Goal: Task Accomplishment & Management: Manage account settings

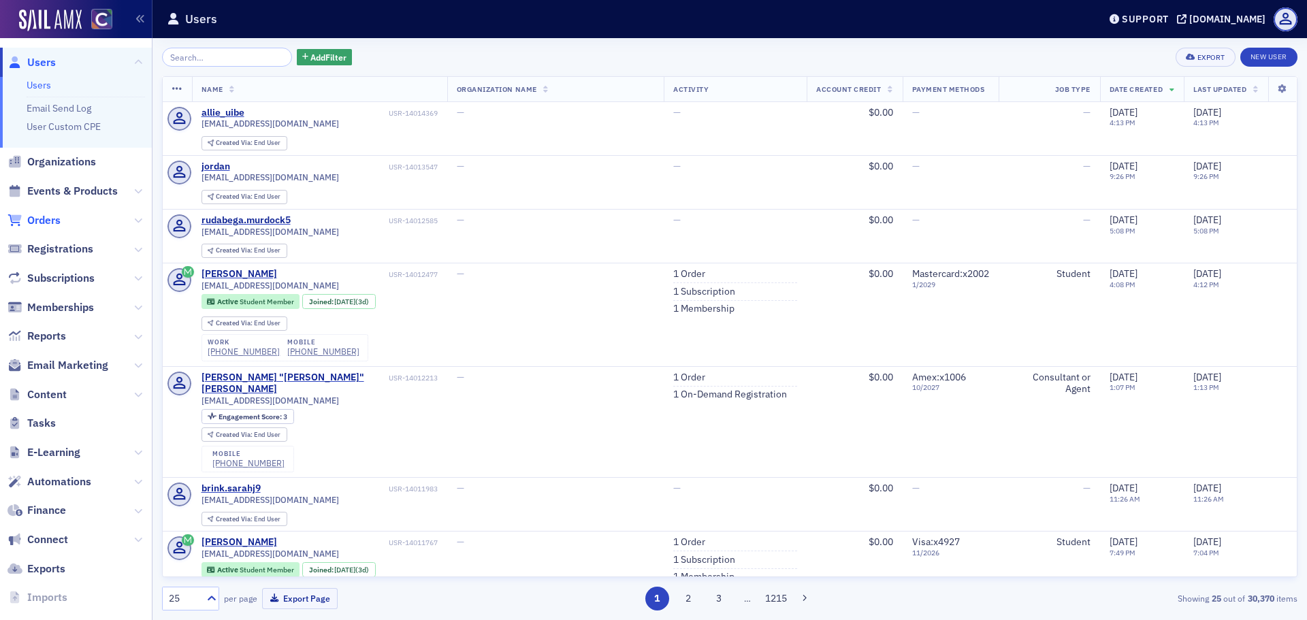
click at [50, 223] on span "Orders" at bounding box center [43, 220] width 33 height 15
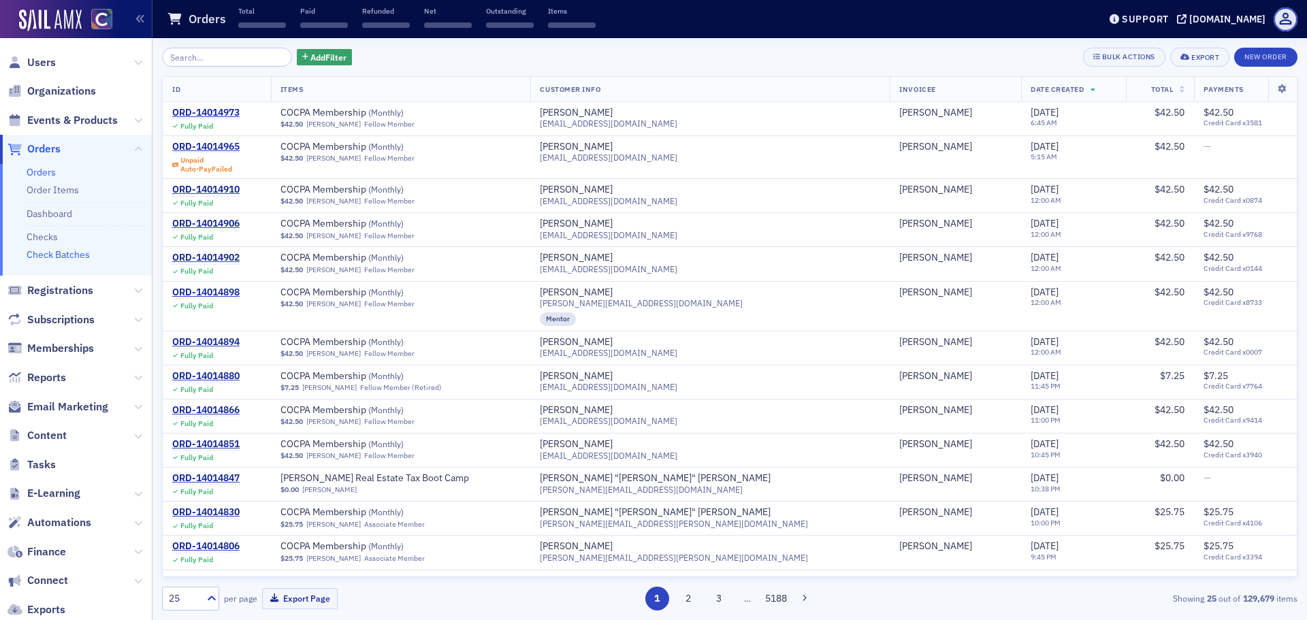
click at [65, 258] on link "Check Batches" at bounding box center [58, 254] width 63 height 12
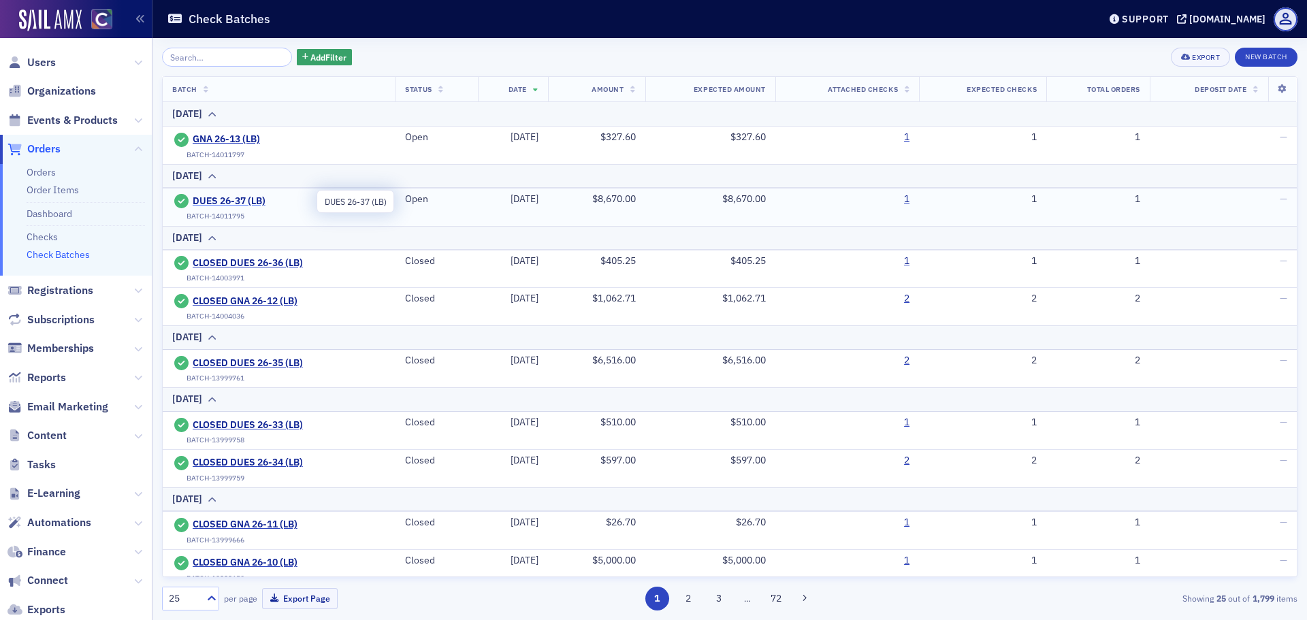
click at [233, 197] on span "DUES 26-37 (LB)" at bounding box center [255, 201] width 124 height 12
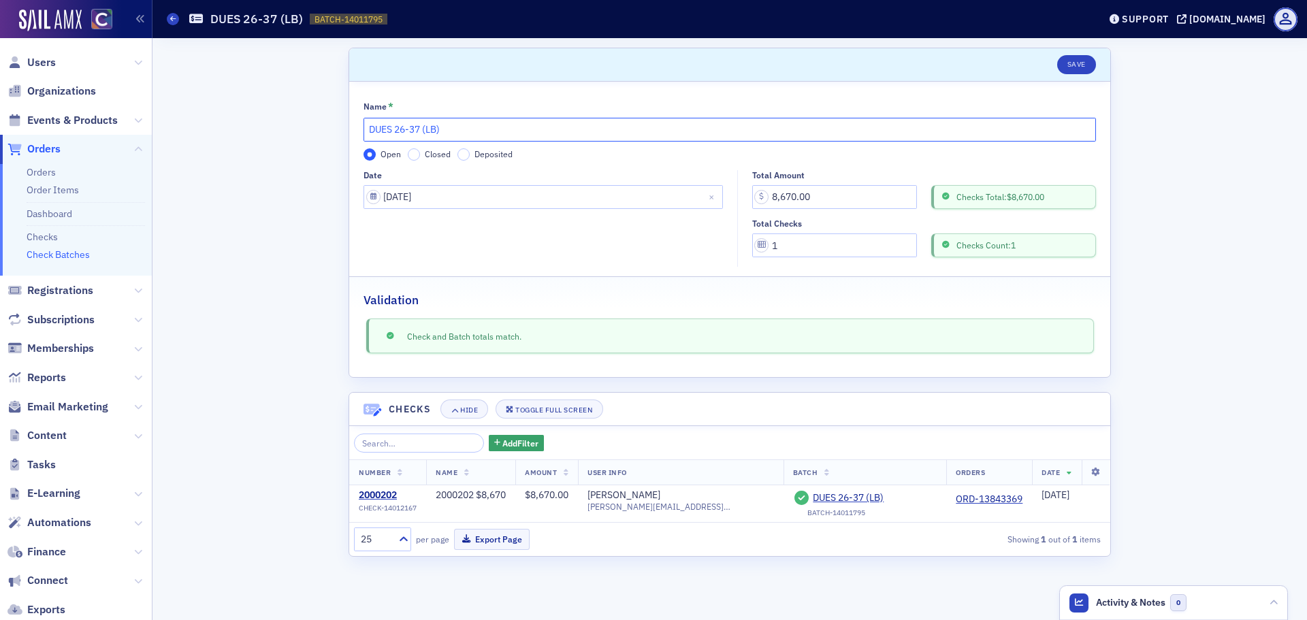
click at [369, 128] on input "DUES 26-37 (LB)" at bounding box center [729, 130] width 732 height 24
type input "CLOSED DUES 26-37 (LB)"
click at [414, 155] on input "Closed" at bounding box center [414, 154] width 12 height 12
click at [1077, 69] on button "Save" at bounding box center [1076, 64] width 39 height 19
click at [174, 18] on icon at bounding box center [172, 19] width 5 height 6
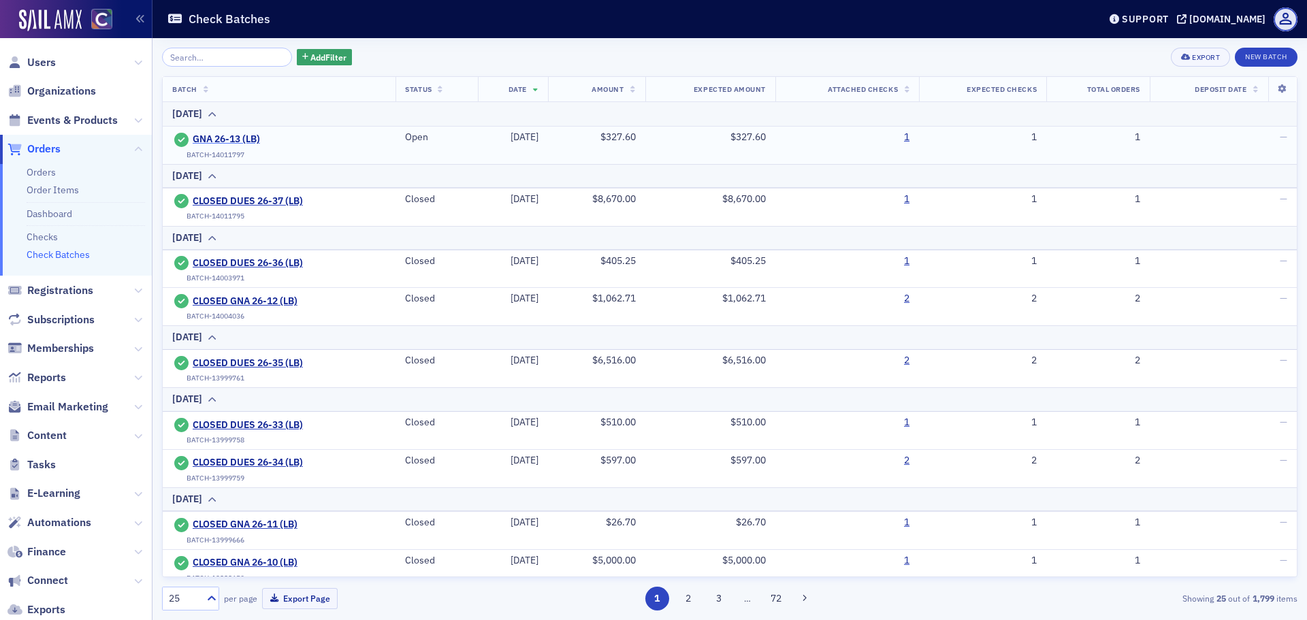
click at [234, 138] on span "GNA 26-13 (LB)" at bounding box center [255, 139] width 124 height 12
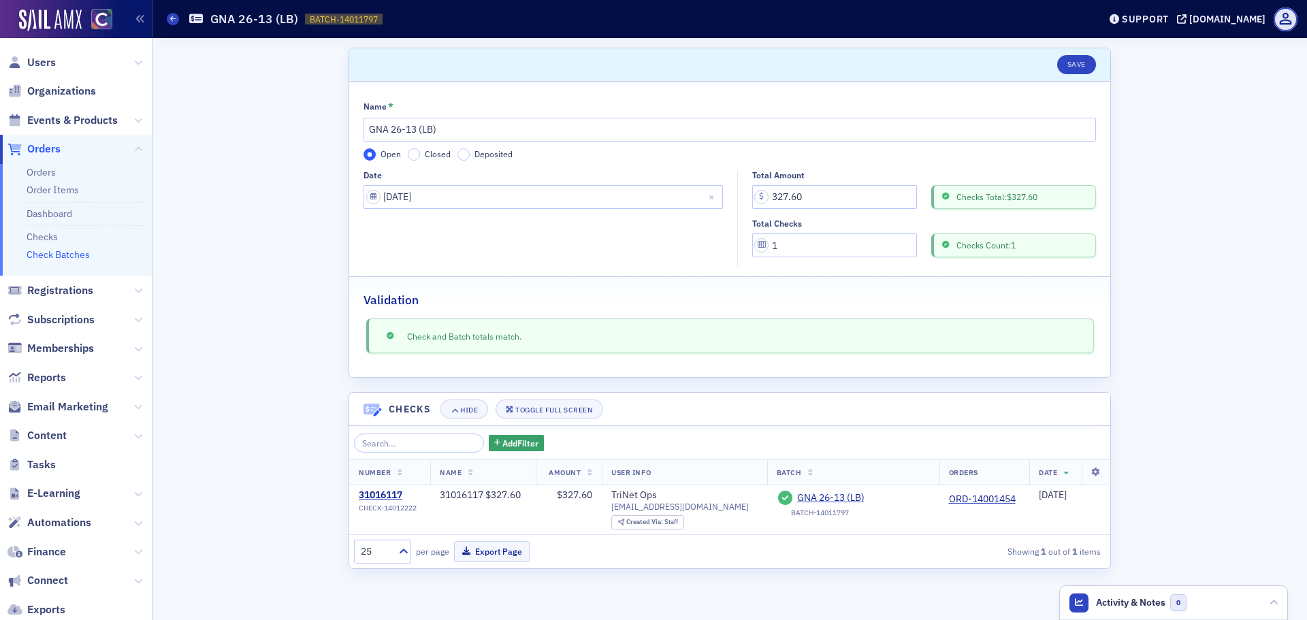
click at [419, 154] on label "Closed" at bounding box center [429, 154] width 43 height 12
click at [419, 154] on input "Closed" at bounding box center [414, 154] width 12 height 12
click at [364, 133] on input "GNA 26-13 (LB)" at bounding box center [729, 130] width 732 height 24
type input "CLOSED GNA 26-13 (LB)"
click at [1079, 68] on button "Save" at bounding box center [1076, 64] width 39 height 19
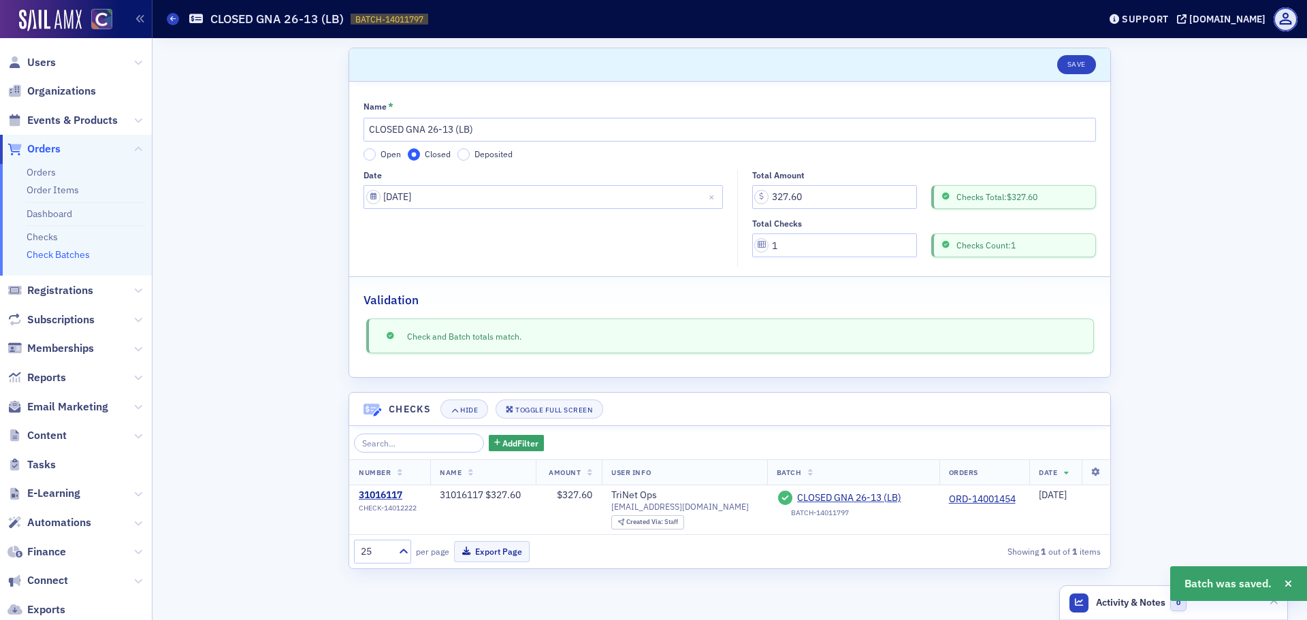
click at [177, 24] on link "Check Batches" at bounding box center [173, 19] width 12 height 12
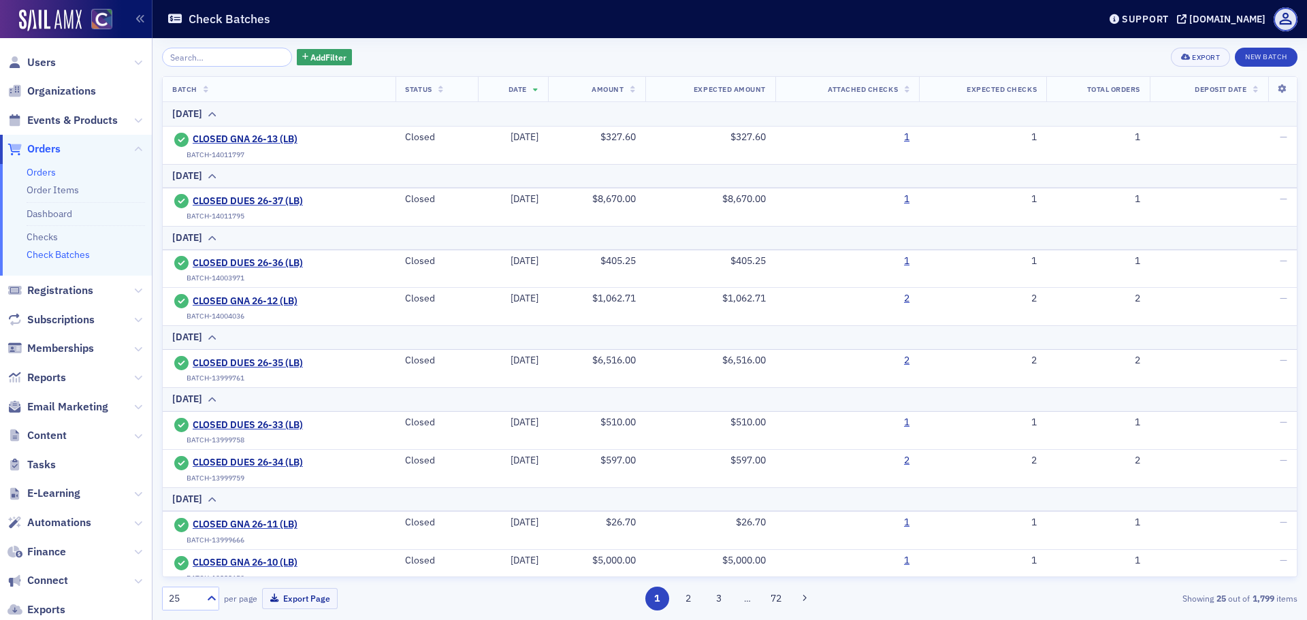
click at [44, 172] on link "Orders" at bounding box center [41, 172] width 29 height 12
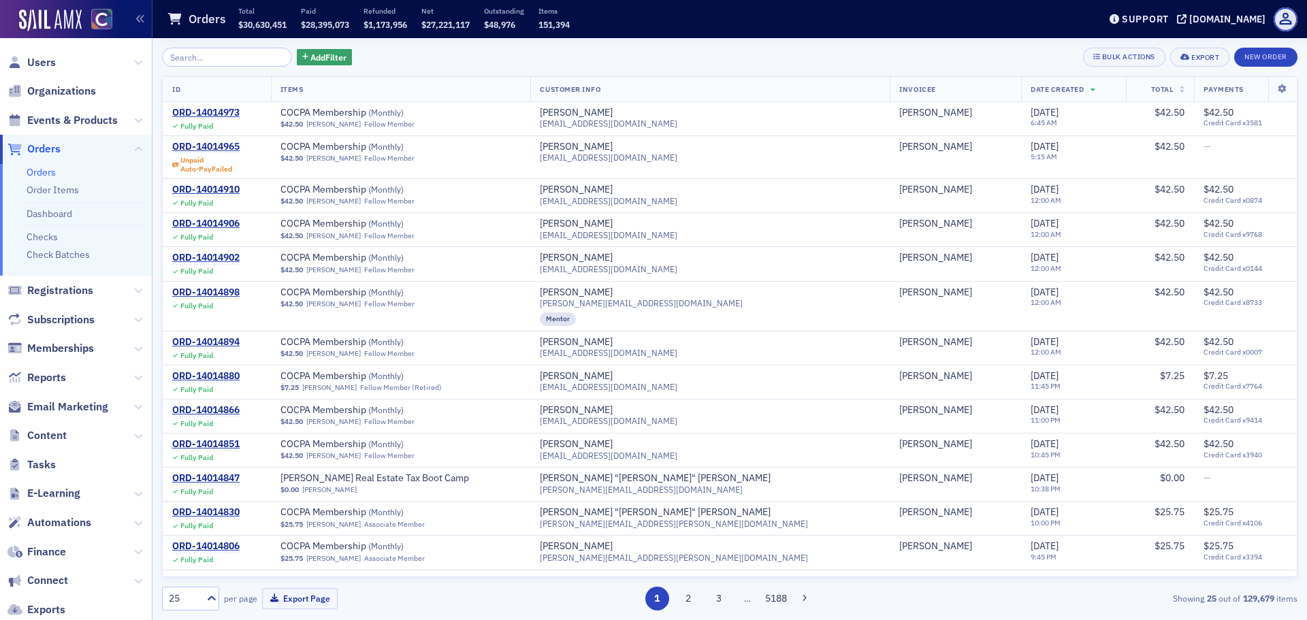
click at [199, 59] on input "search" at bounding box center [227, 57] width 130 height 19
click at [319, 52] on span "Add Filter" at bounding box center [328, 57] width 36 height 12
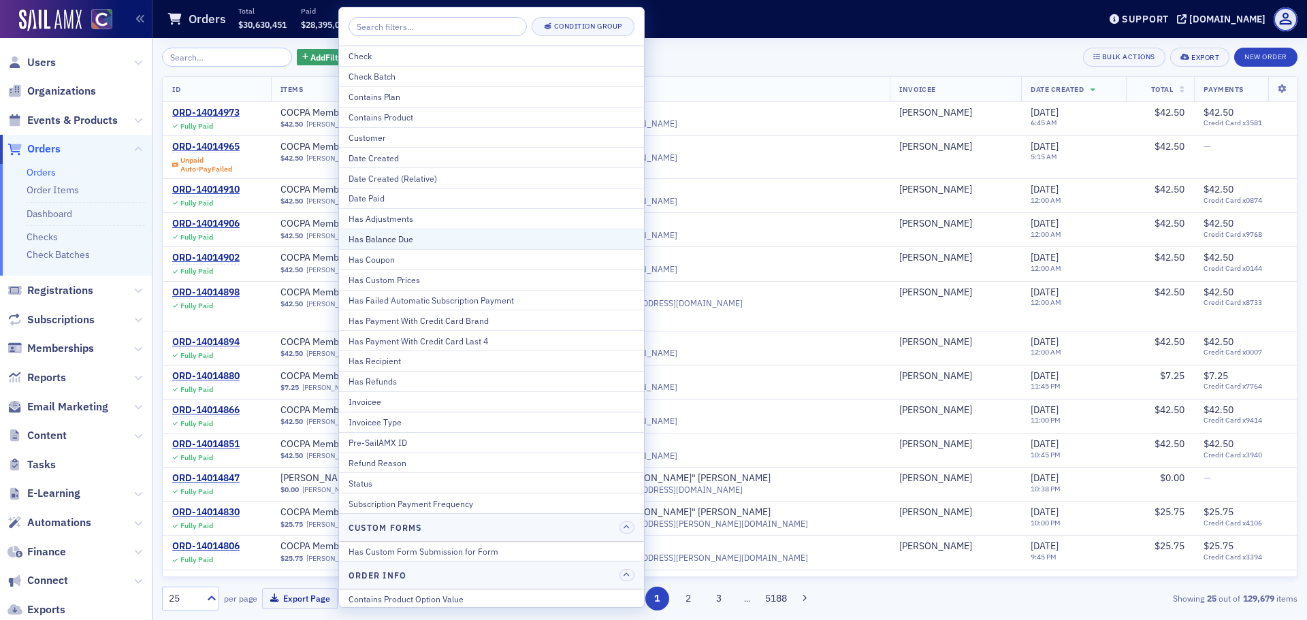
click at [393, 236] on div "Has Balance Due" at bounding box center [491, 239] width 286 height 12
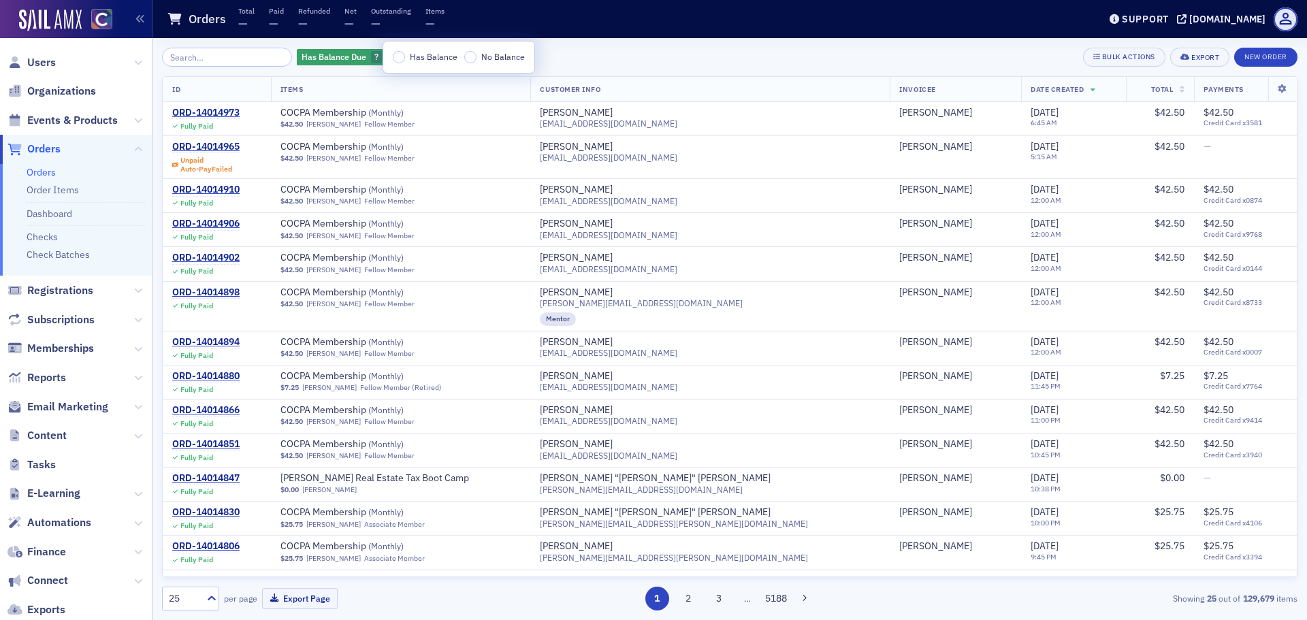
click at [401, 48] on div "Has Balance No Balance" at bounding box center [458, 57] width 151 height 31
click at [401, 54] on input "Has Balance" at bounding box center [399, 57] width 12 height 12
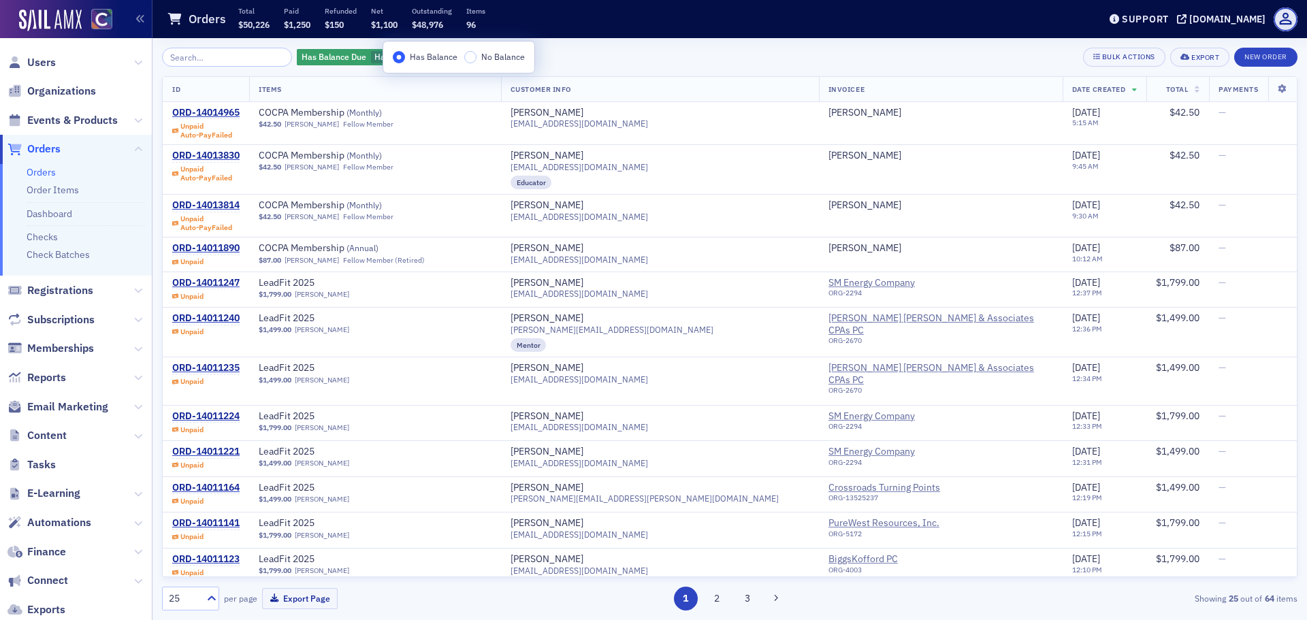
click at [593, 55] on div "Has Balance Due Has Balance Add Filter Bulk Actions Export New Order" at bounding box center [729, 57] width 1135 height 19
click at [481, 62] on span "Add Filter" at bounding box center [486, 57] width 36 height 12
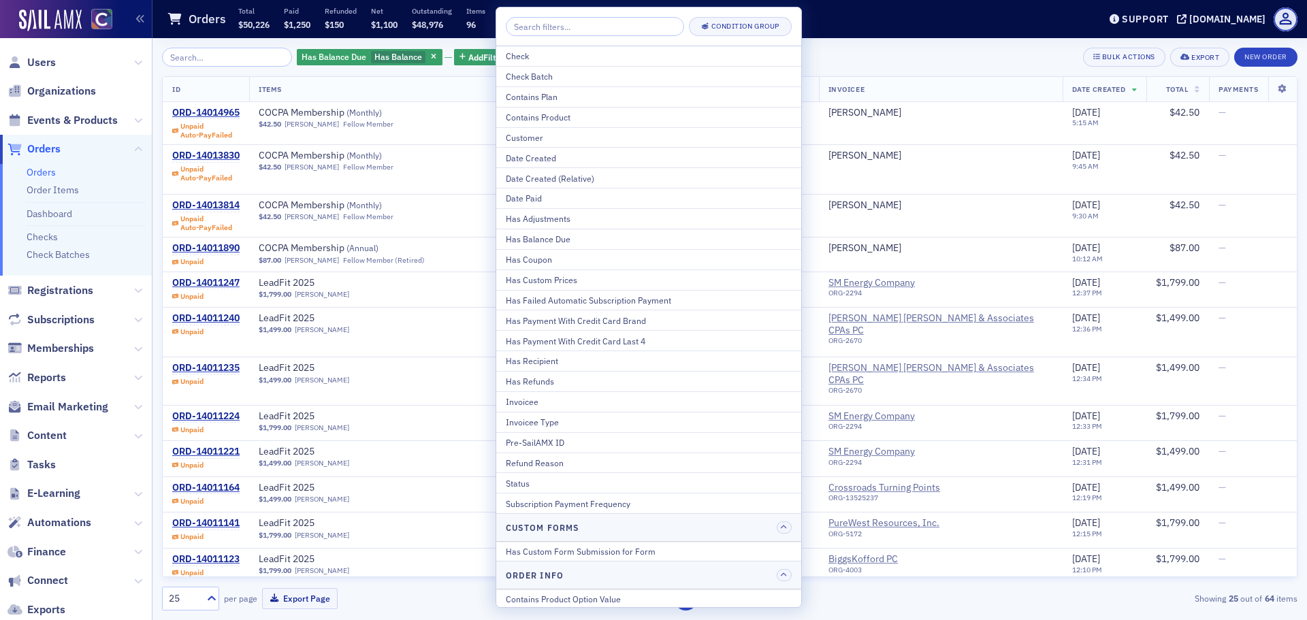
click at [846, 50] on div "Has Balance Due Has Balance Add Filter Bulk Actions Export New Order" at bounding box center [729, 57] width 1135 height 19
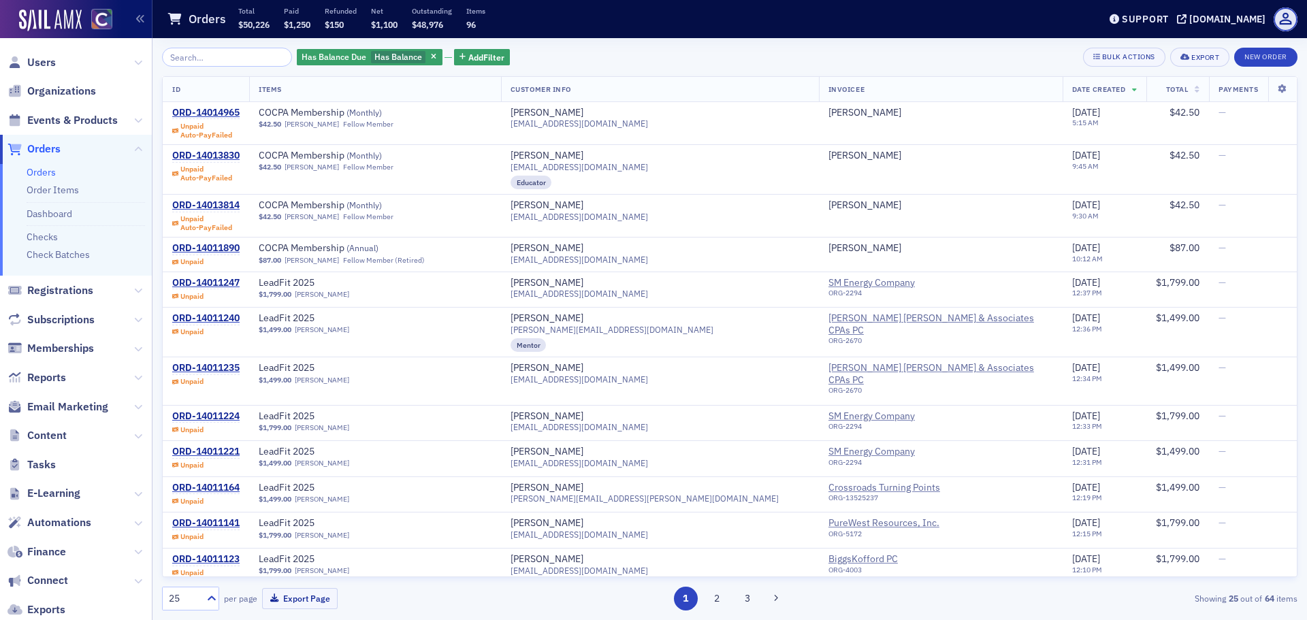
click at [1146, 96] on th "Total" at bounding box center [1177, 89] width 63 height 25
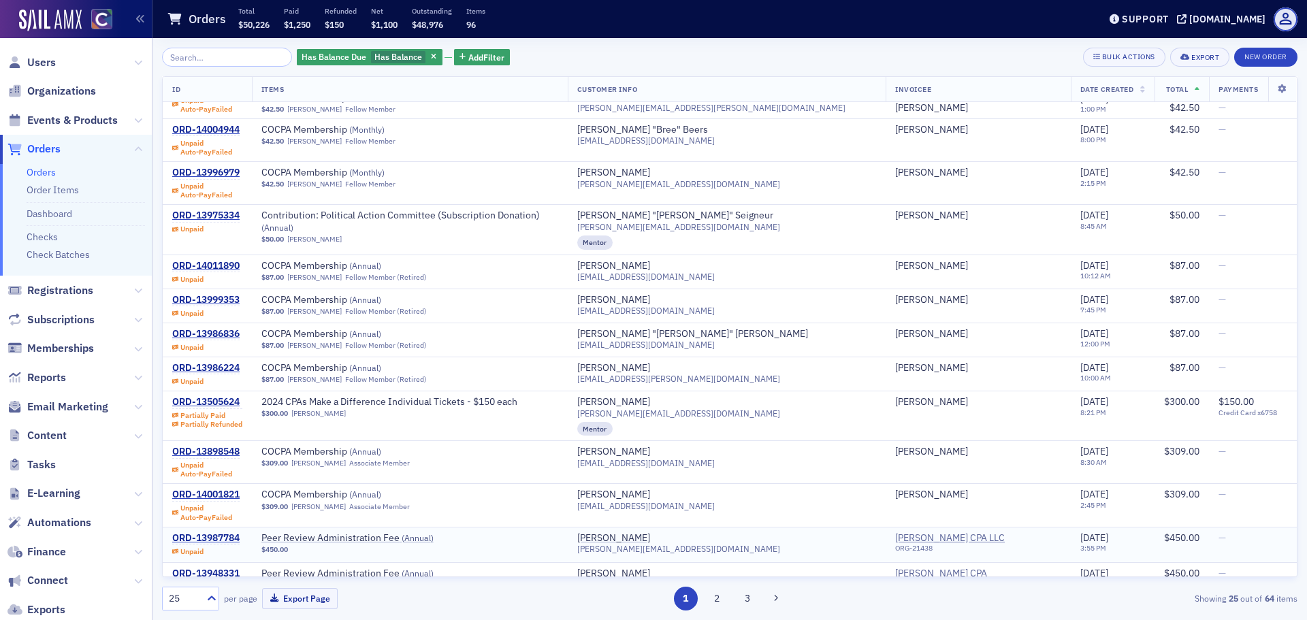
scroll to position [585, 0]
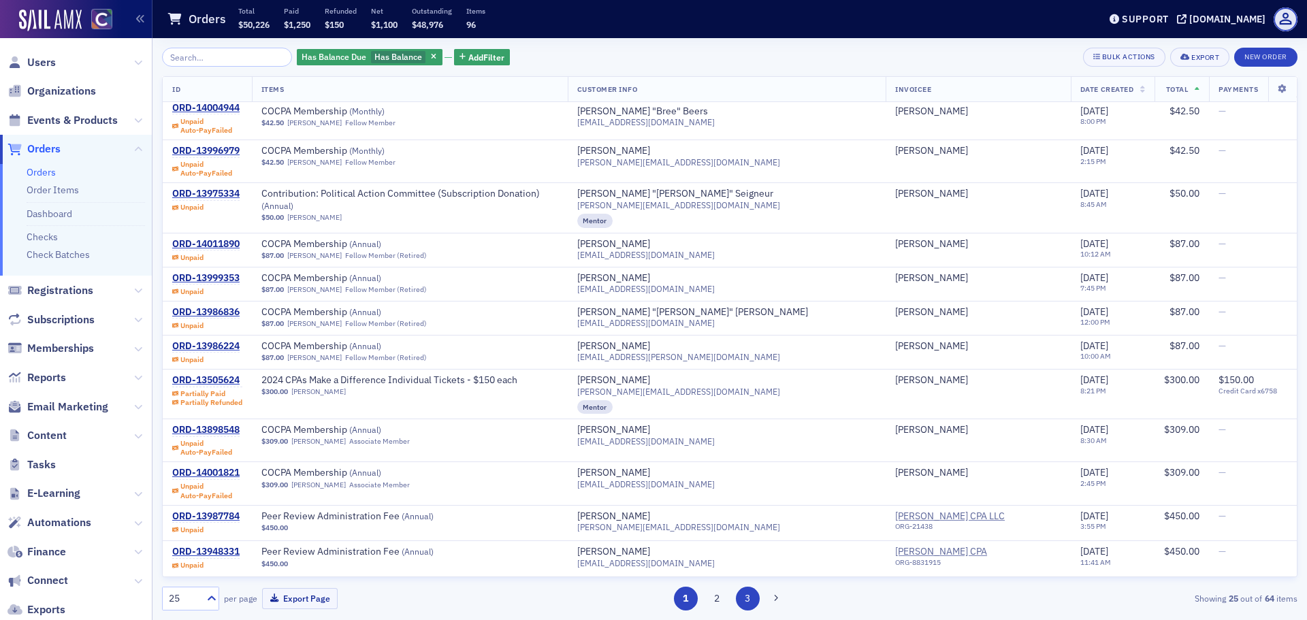
click at [744, 601] on button "3" at bounding box center [748, 599] width 24 height 24
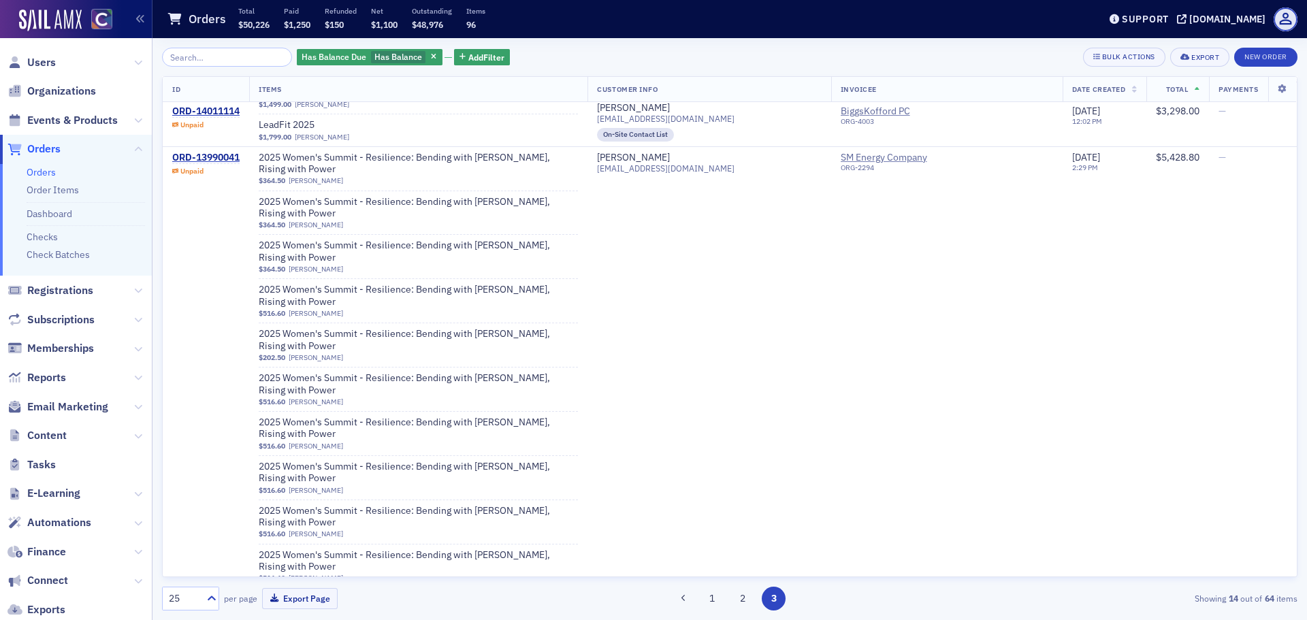
scroll to position [612, 0]
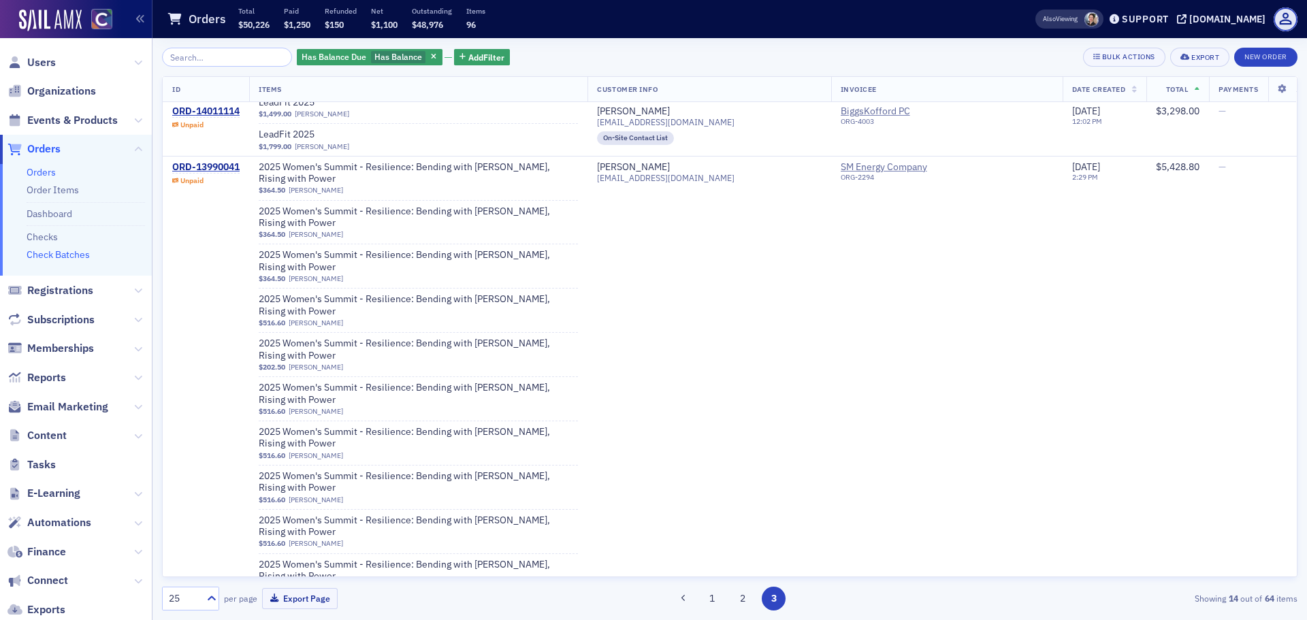
click at [43, 258] on link "Check Batches" at bounding box center [58, 254] width 63 height 12
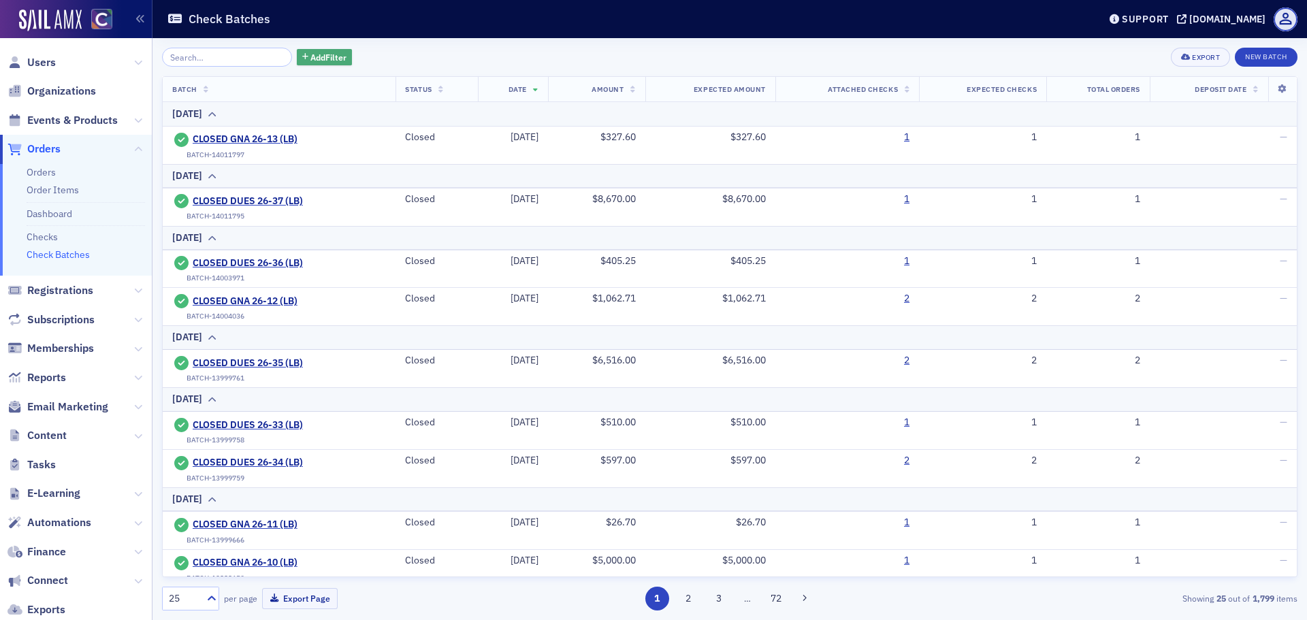
click at [310, 52] on span "Add Filter" at bounding box center [328, 57] width 36 height 12
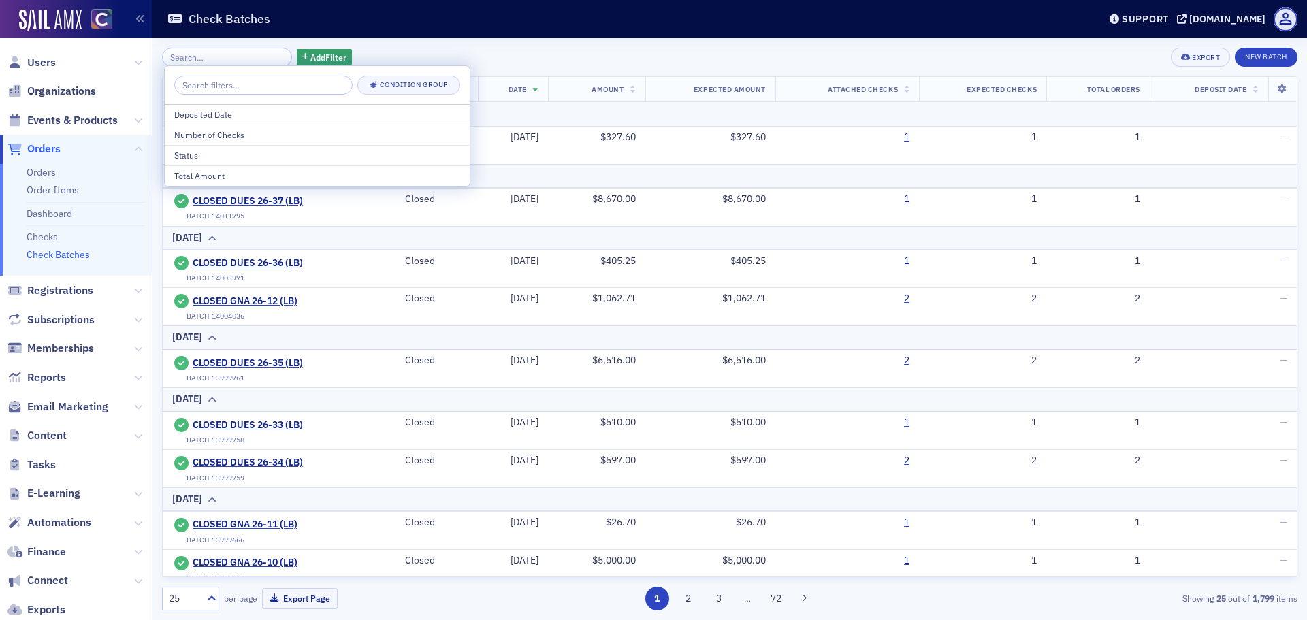
click at [508, 48] on div "Add Filter Export New Batch" at bounding box center [729, 57] width 1135 height 19
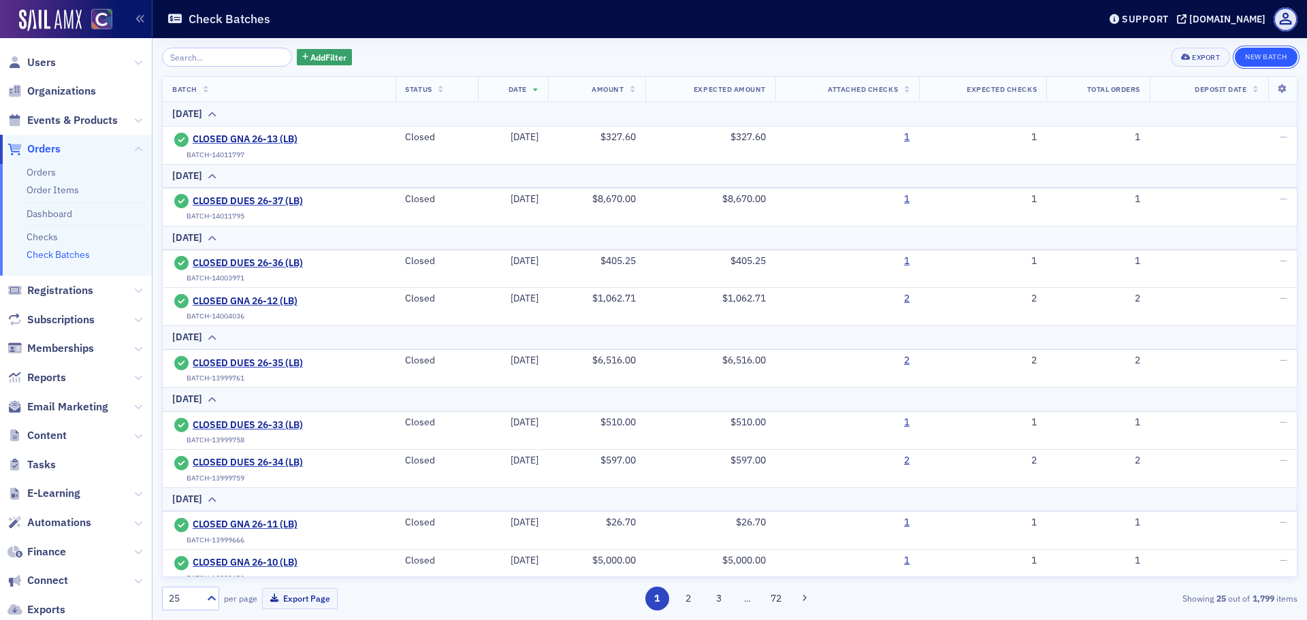
click at [1263, 57] on button "New Batch" at bounding box center [1265, 57] width 63 height 19
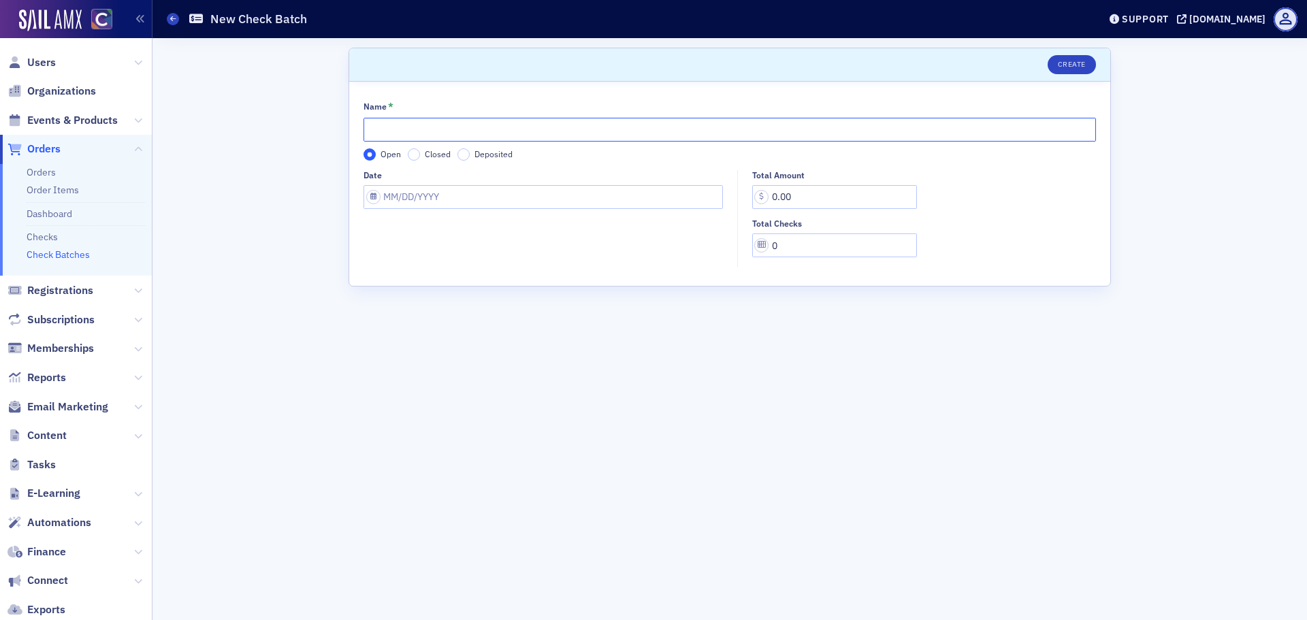
click at [415, 127] on input "Name *" at bounding box center [729, 130] width 732 height 24
type input "CPE 26-01 (LB)"
click at [408, 194] on input "Date" at bounding box center [542, 197] width 359 height 24
select select "8"
select select "2025"
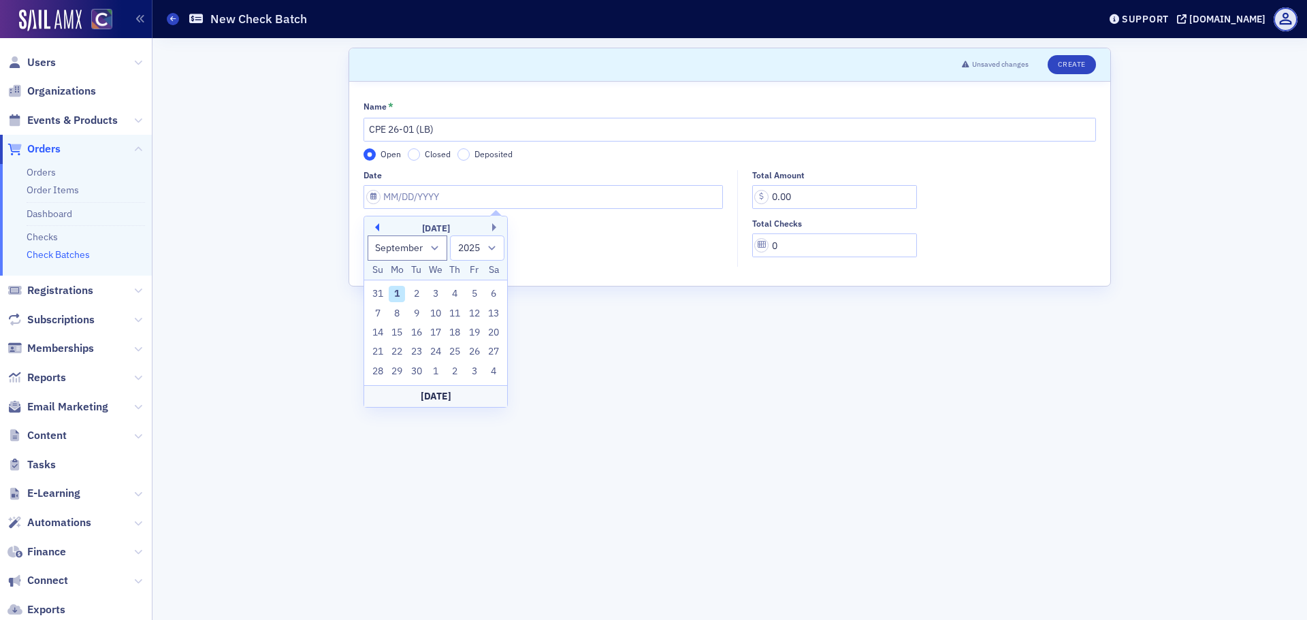
click at [378, 229] on button "Previous Month" at bounding box center [375, 227] width 8 height 8
select select "7"
click at [440, 355] on div "20" at bounding box center [435, 352] width 16 height 16
type input "[DATE]"
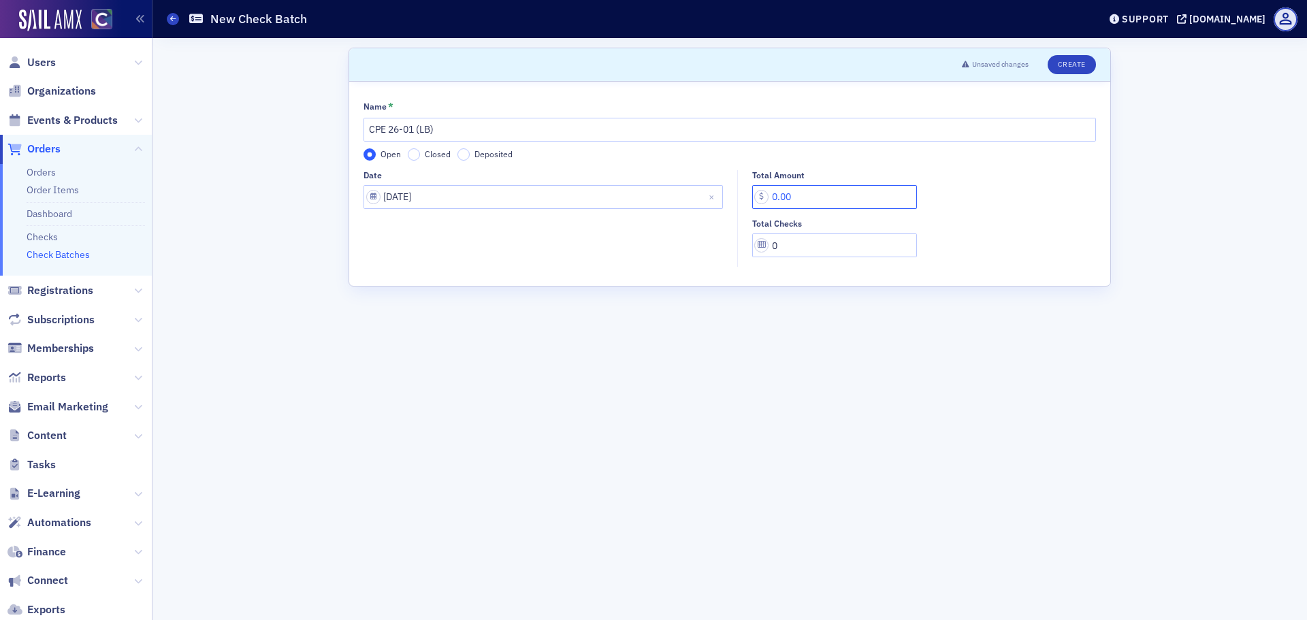
drag, startPoint x: 802, startPoint y: 201, endPoint x: 689, endPoint y: 195, distance: 113.1
click at [689, 195] on div "Date [DATE] Total Amount 0.00 Total Checks 0" at bounding box center [729, 218] width 732 height 97
type input "4,912.20"
type input "1"
click at [1067, 71] on button "Create" at bounding box center [1071, 64] width 48 height 19
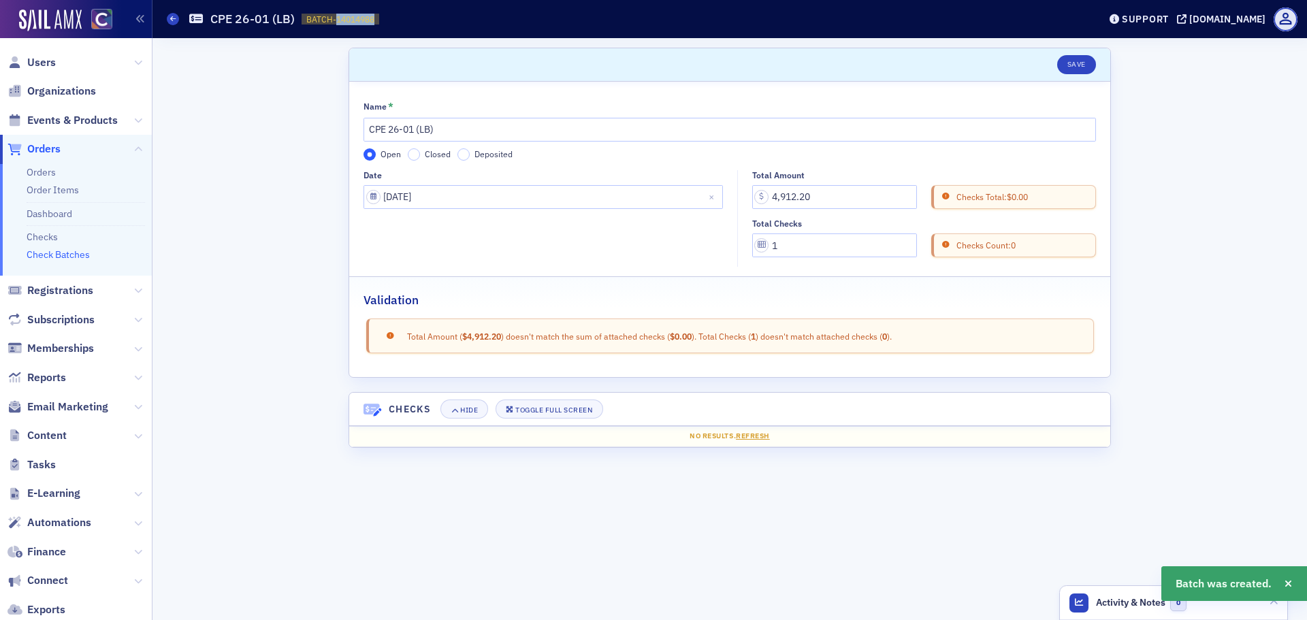
drag, startPoint x: 335, startPoint y: 16, endPoint x: 383, endPoint y: 20, distance: 48.5
click at [383, 20] on div "Check Batches CPE 26-01 (LB) BATCH-14014988 14014988" at bounding box center [622, 19] width 911 height 26
copy span "14014988"
drag, startPoint x: 1078, startPoint y: 63, endPoint x: 1068, endPoint y: 63, distance: 9.5
click at [1077, 63] on button "Save" at bounding box center [1076, 64] width 39 height 19
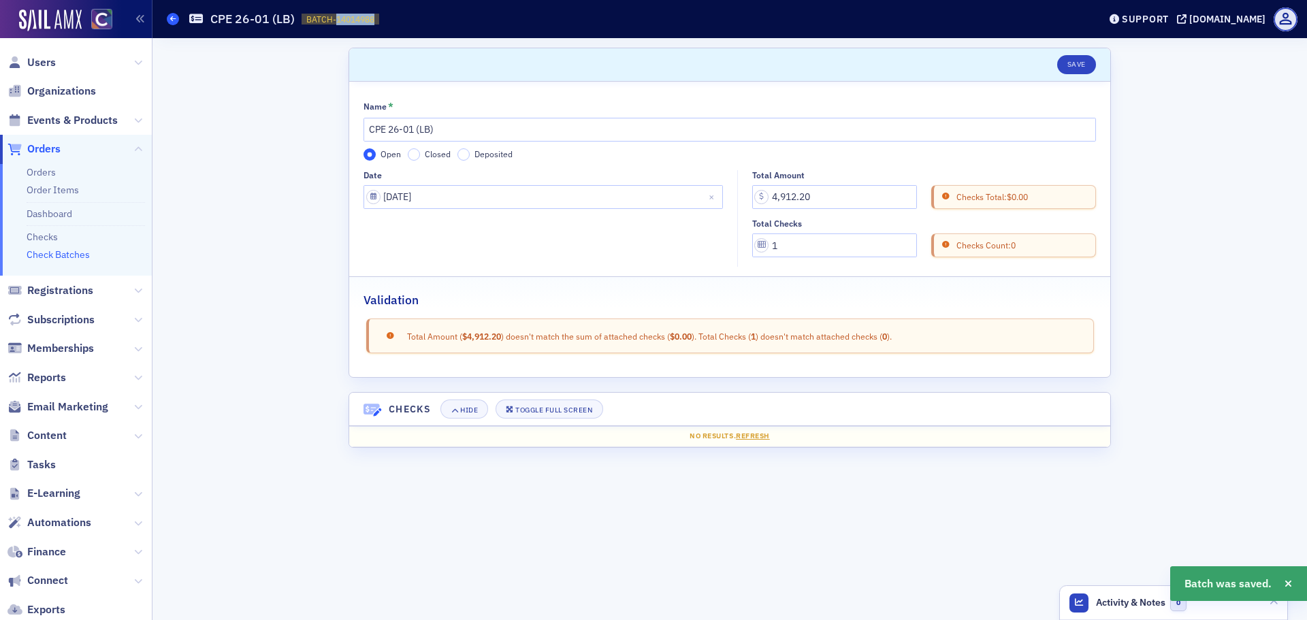
click at [174, 17] on icon at bounding box center [172, 19] width 5 height 6
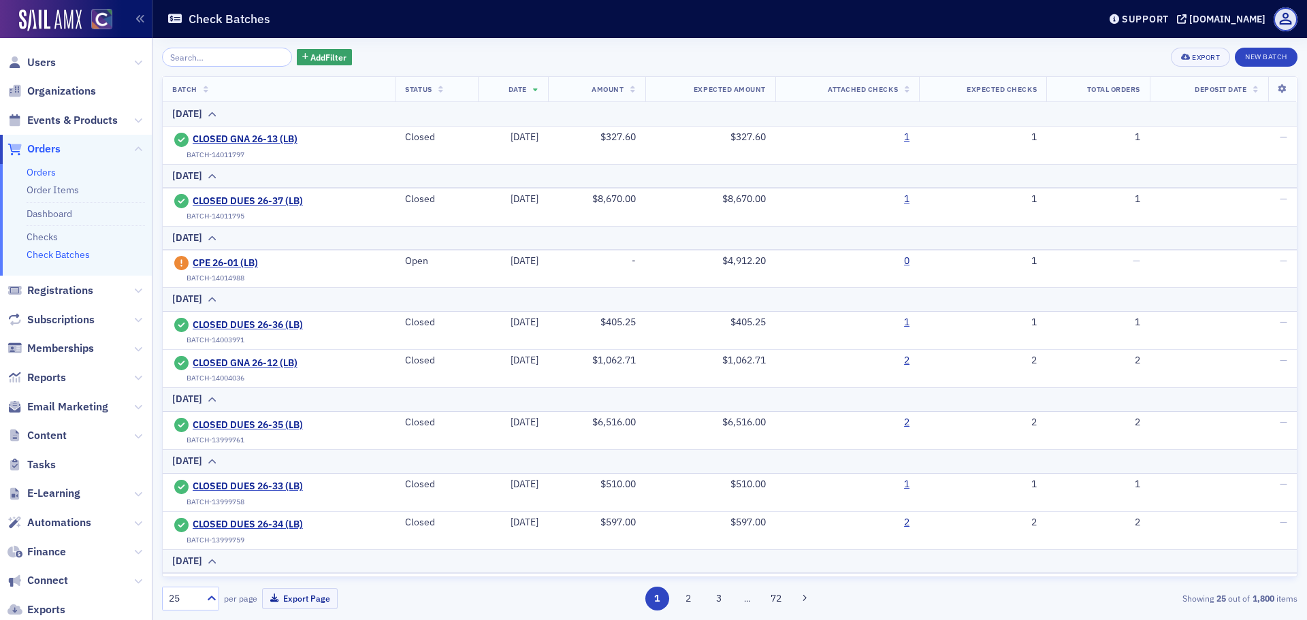
click at [42, 170] on link "Orders" at bounding box center [41, 172] width 29 height 12
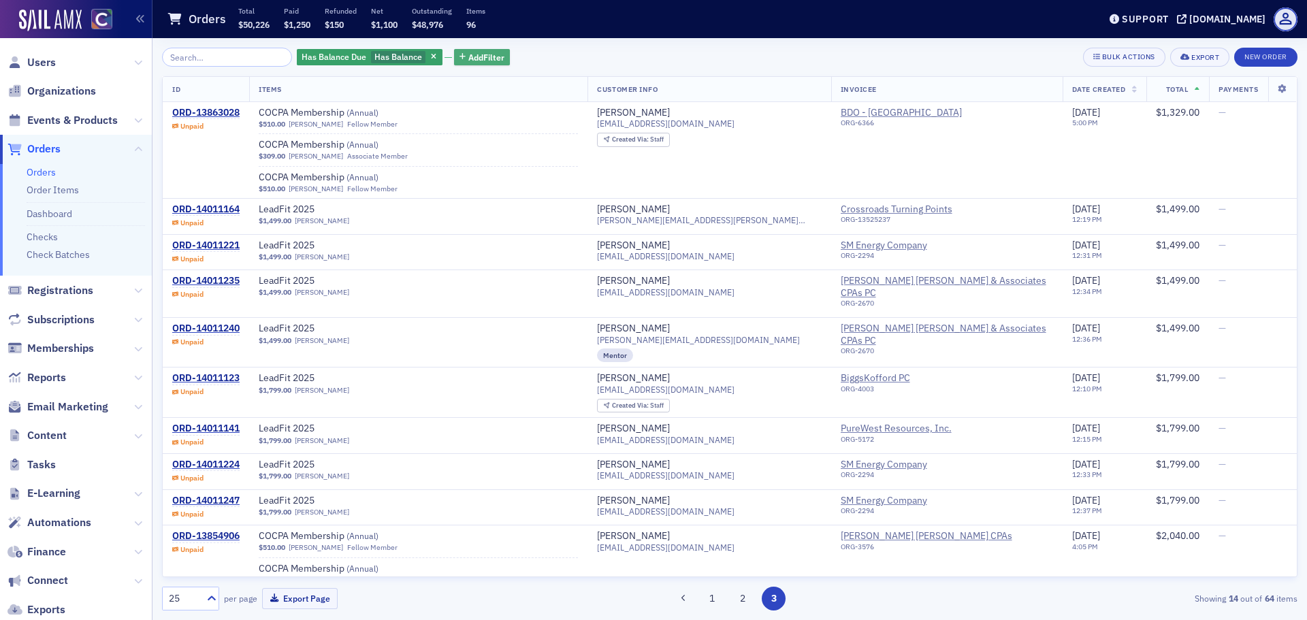
click at [468, 58] on span "Add Filter" at bounding box center [486, 57] width 36 height 12
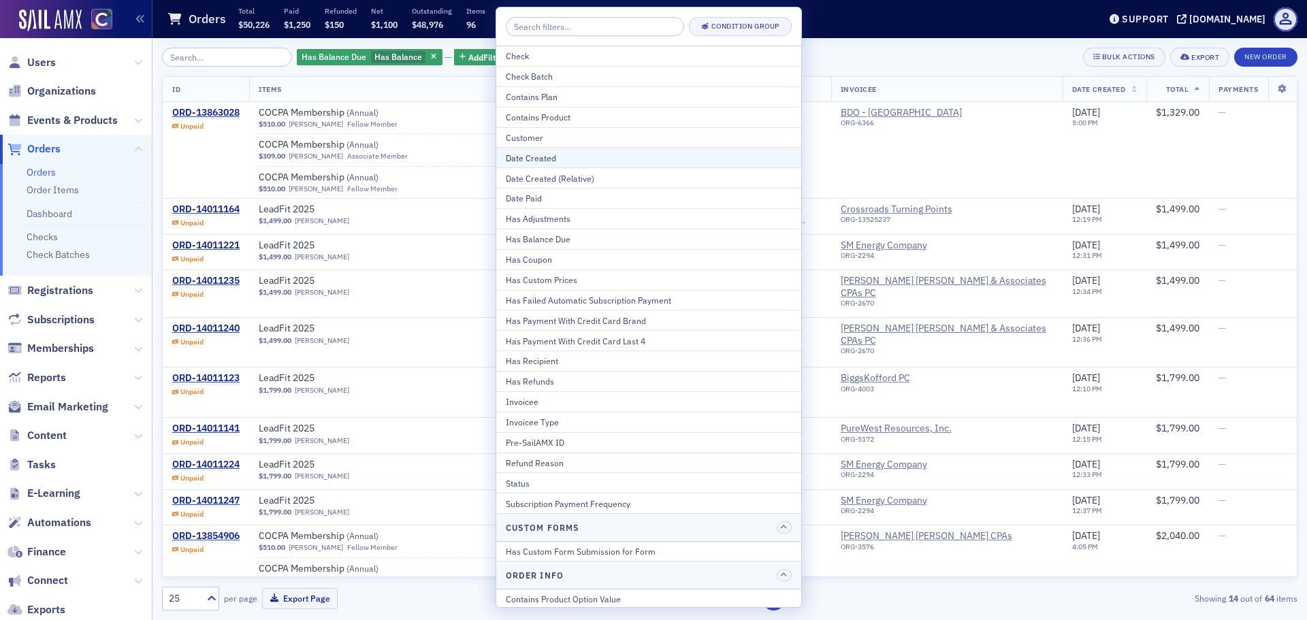
click at [535, 152] on div "Date Created" at bounding box center [649, 158] width 286 height 12
select select "8"
select select "2025"
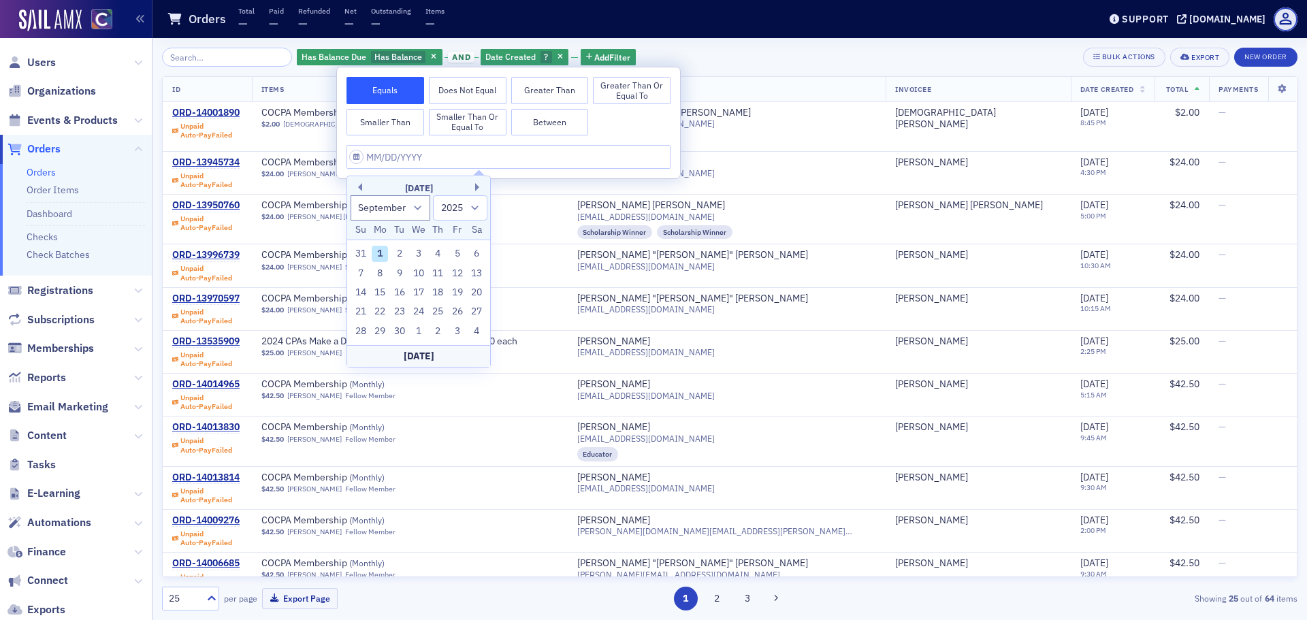
click at [414, 124] on button "Smaller Than" at bounding box center [385, 122] width 78 height 27
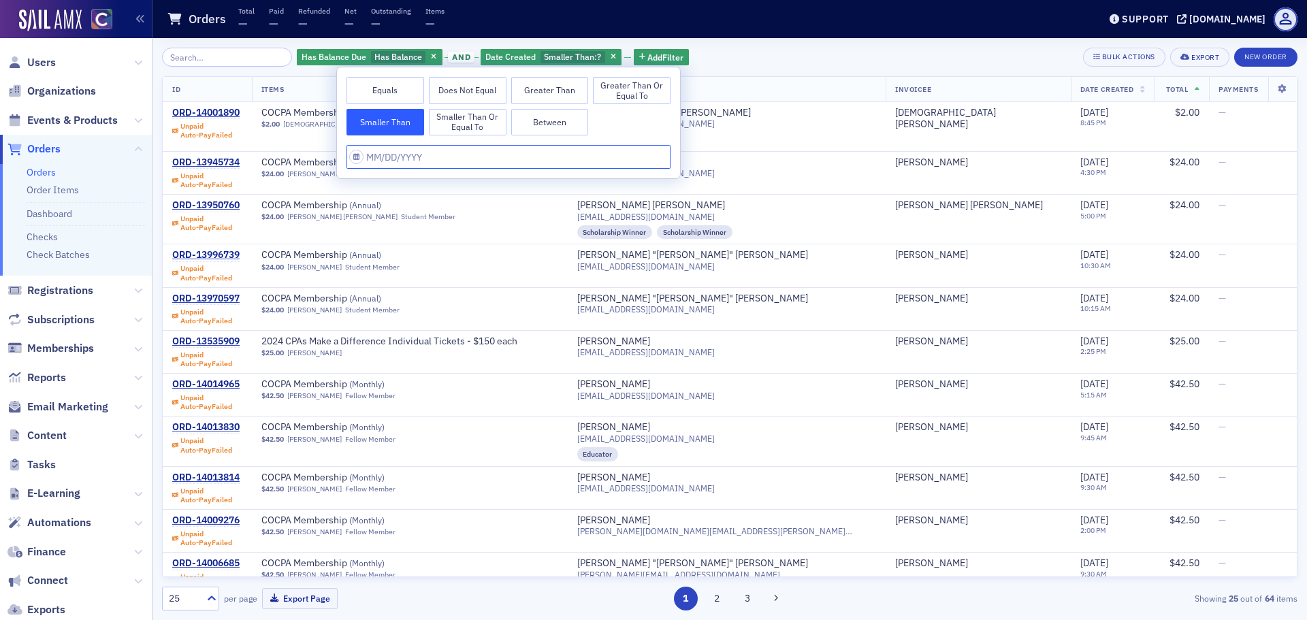
select select "8"
select select "2025"
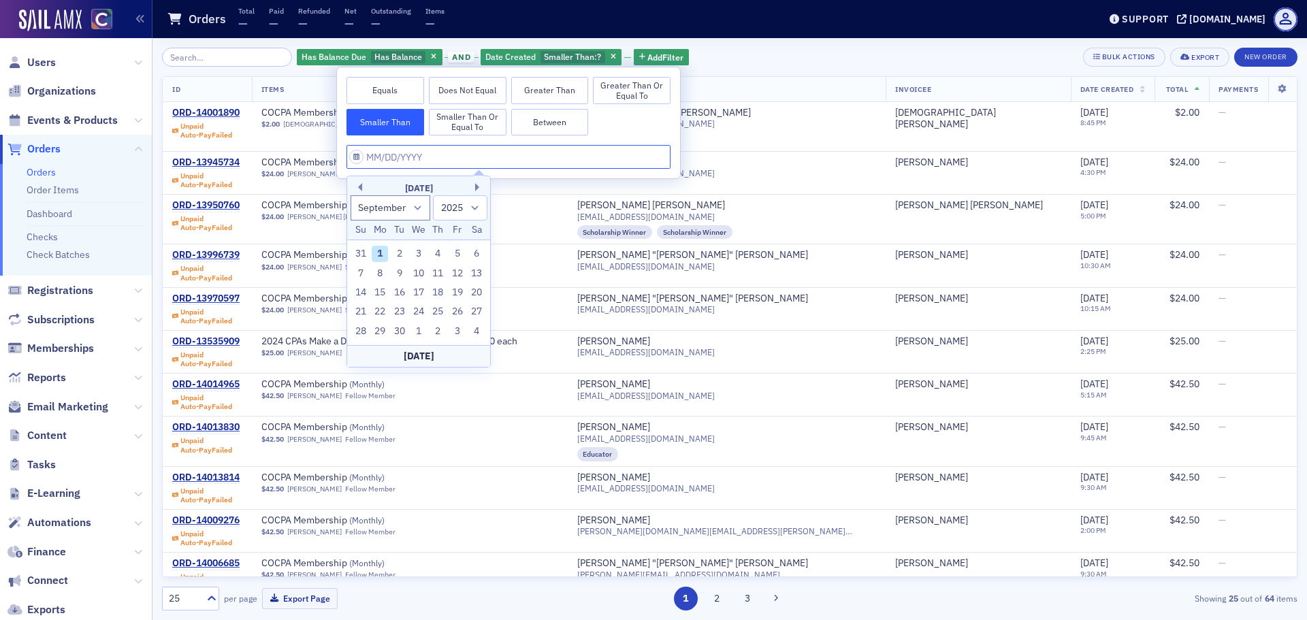
click at [357, 158] on input "text" at bounding box center [508, 157] width 324 height 24
click at [359, 184] on button "Previous Month" at bounding box center [358, 187] width 8 height 8
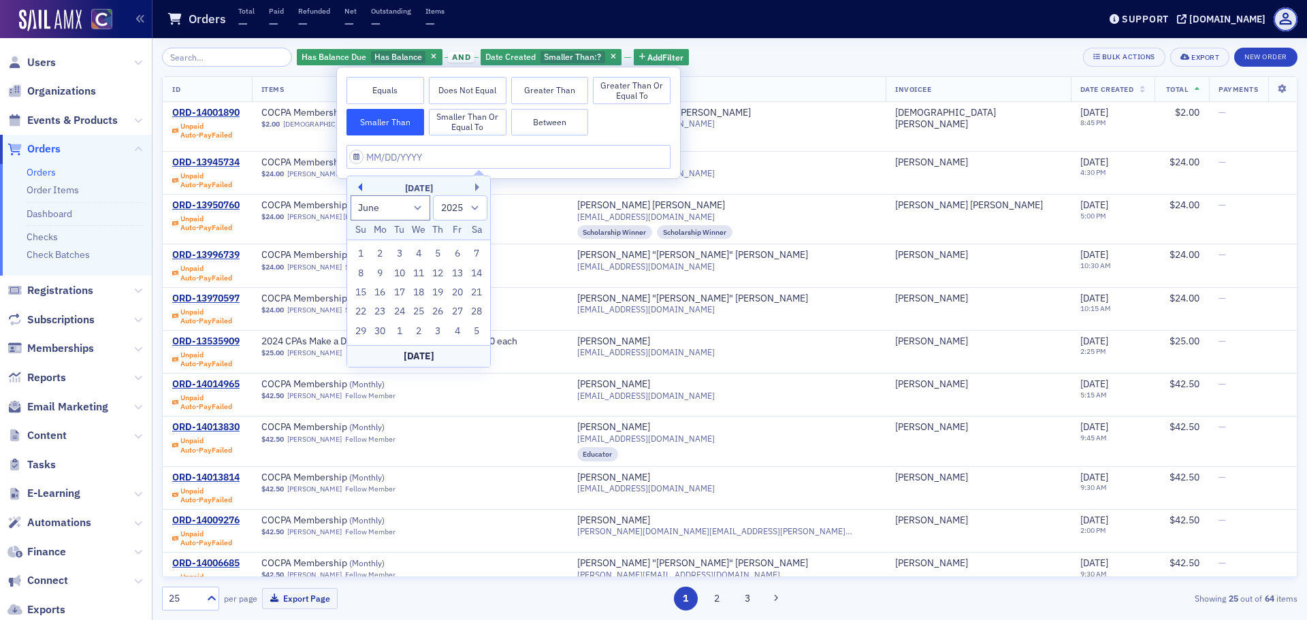
select select "4"
click at [382, 328] on div "26" at bounding box center [380, 331] width 16 height 16
type input "[DATE]"
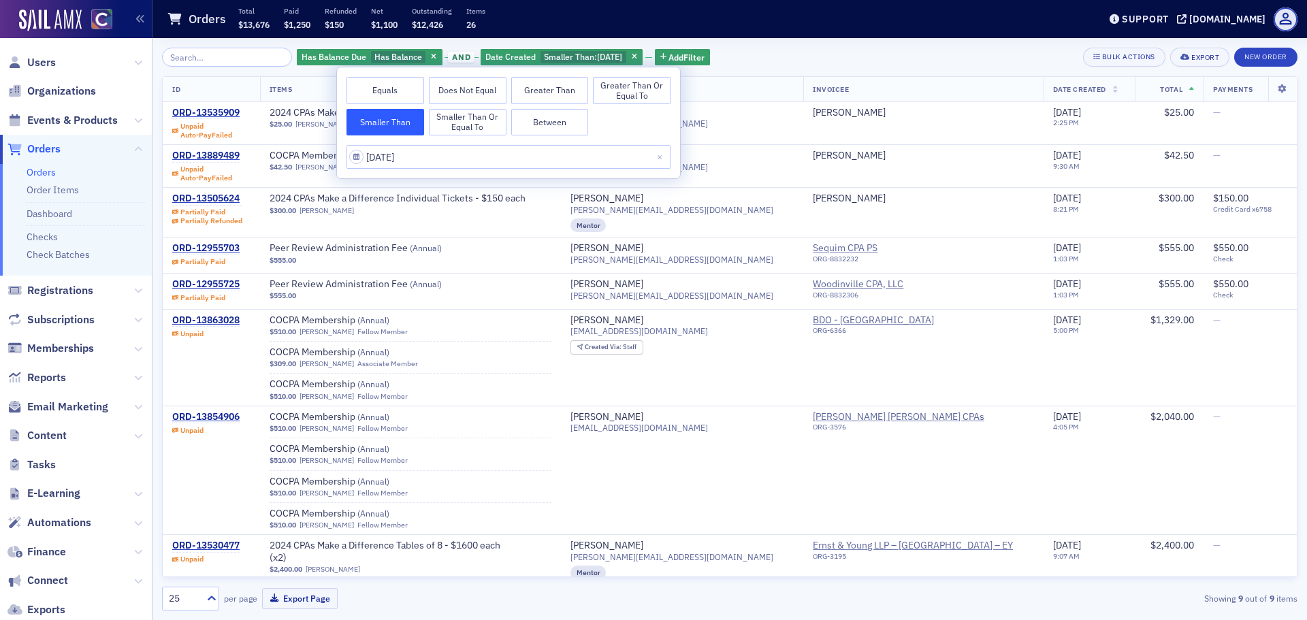
click at [801, 52] on div "Has Balance Due Has Balance and Date Created Smaller Than : [DATE] Add Filter B…" at bounding box center [729, 57] width 1135 height 19
